Goal: Information Seeking & Learning: Learn about a topic

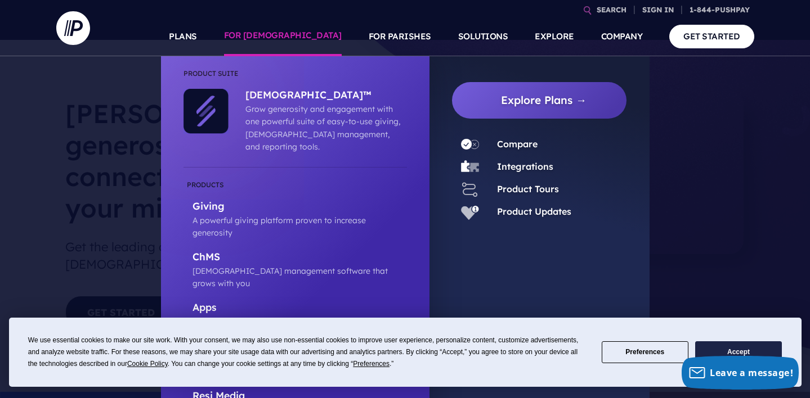
scroll to position [15, 0]
click at [512, 163] on link "Integrations" at bounding box center [525, 166] width 56 height 11
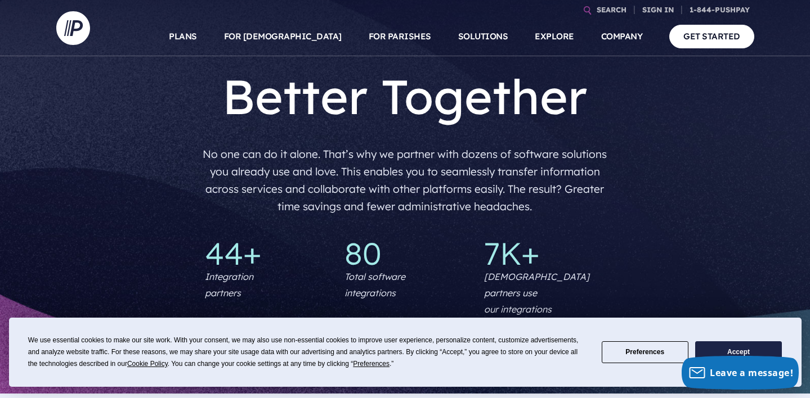
scroll to position [21, 0]
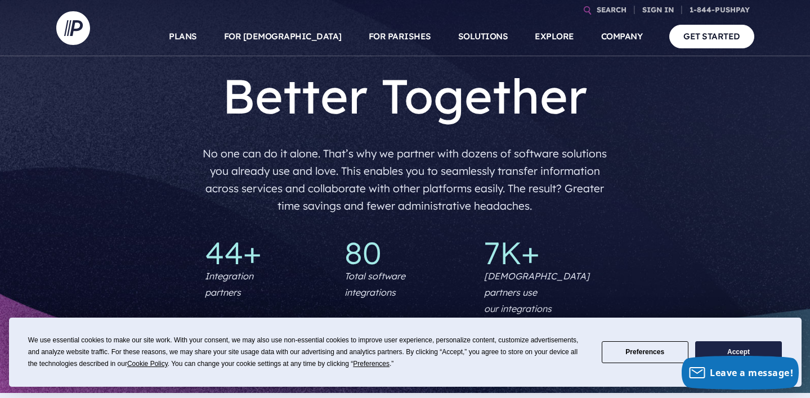
click at [726, 350] on button "Accept" at bounding box center [738, 353] width 87 height 22
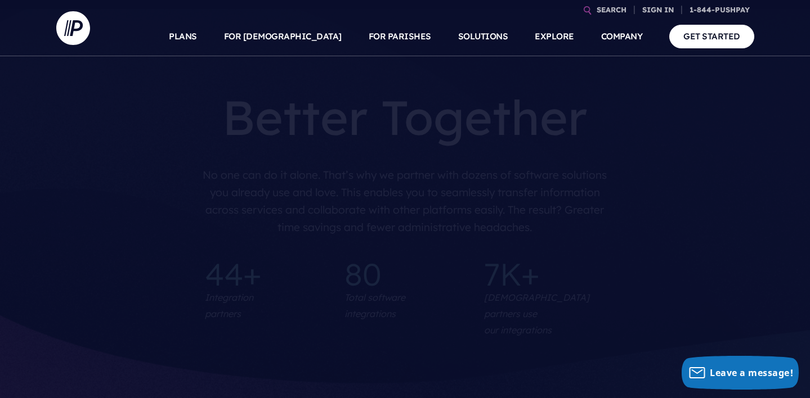
scroll to position [0, 0]
click at [197, 38] on link "PLANS" at bounding box center [183, 36] width 28 height 39
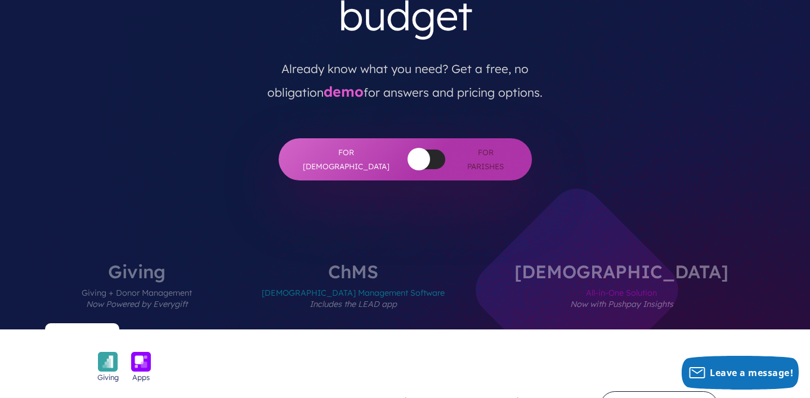
click at [409, 150] on div at bounding box center [426, 160] width 37 height 20
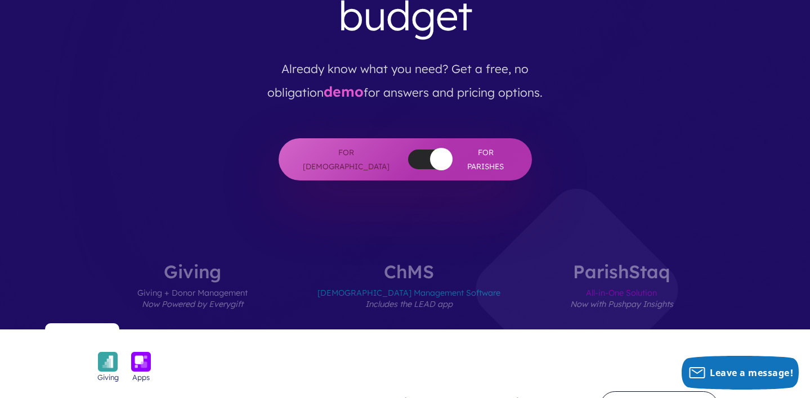
click at [408, 150] on div at bounding box center [426, 160] width 37 height 20
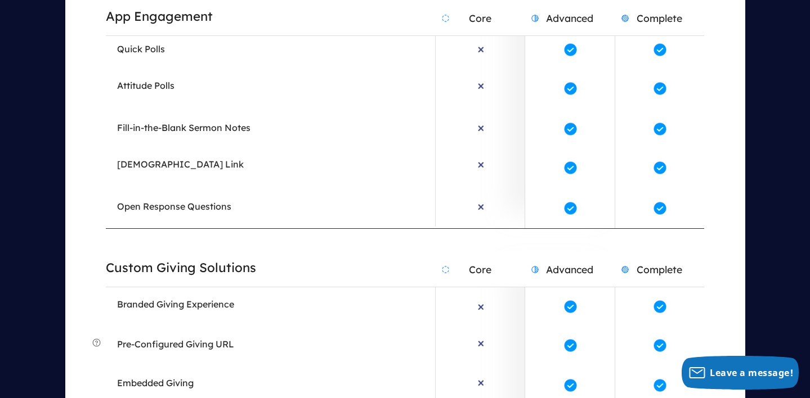
scroll to position [2340, 0]
